Goal: Transaction & Acquisition: Purchase product/service

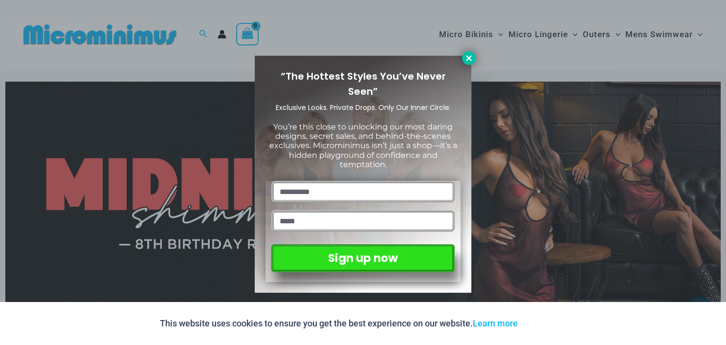
click at [472, 63] on button at bounding box center [469, 58] width 14 height 14
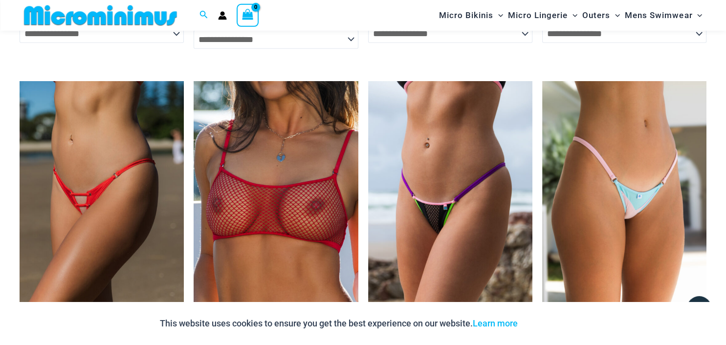
scroll to position [3025, 0]
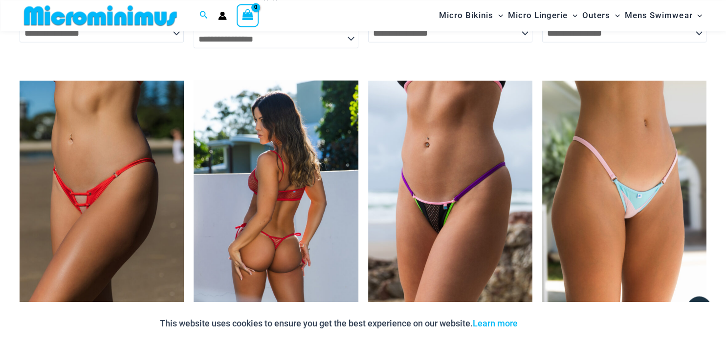
click at [298, 116] on img at bounding box center [276, 203] width 164 height 247
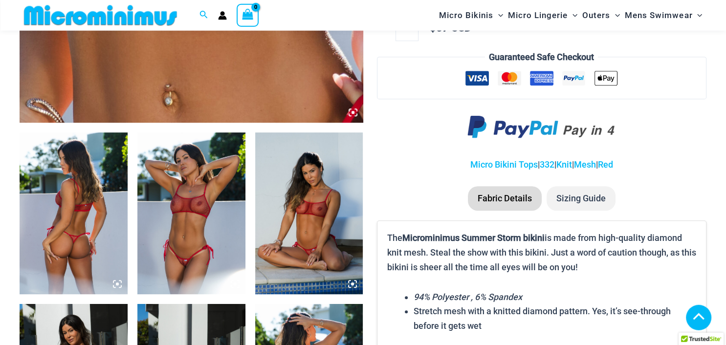
scroll to position [491, 0]
click at [208, 190] on img at bounding box center [191, 214] width 108 height 162
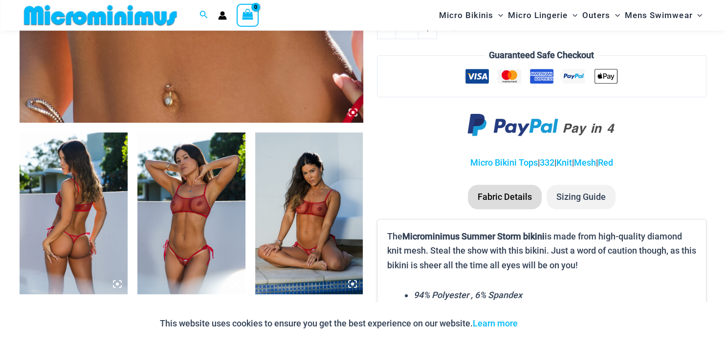
scroll to position [694, 0]
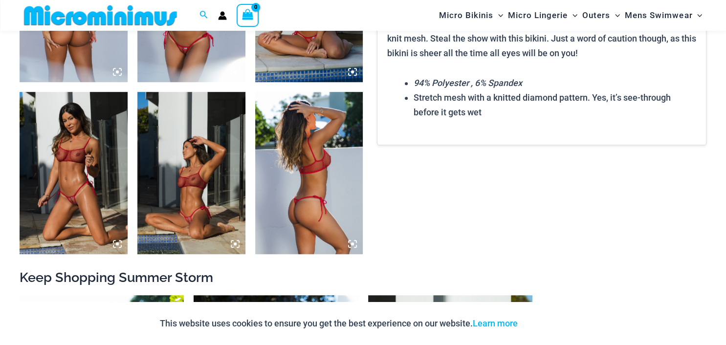
click at [93, 144] on img at bounding box center [74, 173] width 108 height 162
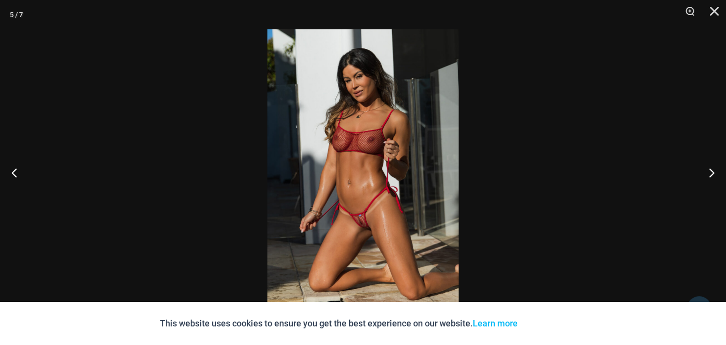
click at [387, 204] on img at bounding box center [363, 172] width 191 height 287
